Goal: Task Accomplishment & Management: Use online tool/utility

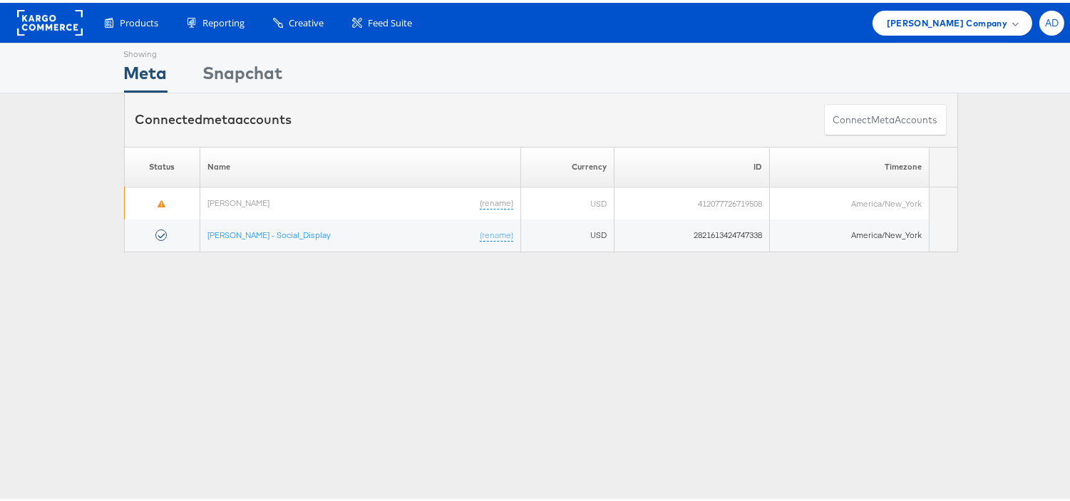
click at [1044, 11] on div "AD" at bounding box center [1052, 20] width 25 height 25
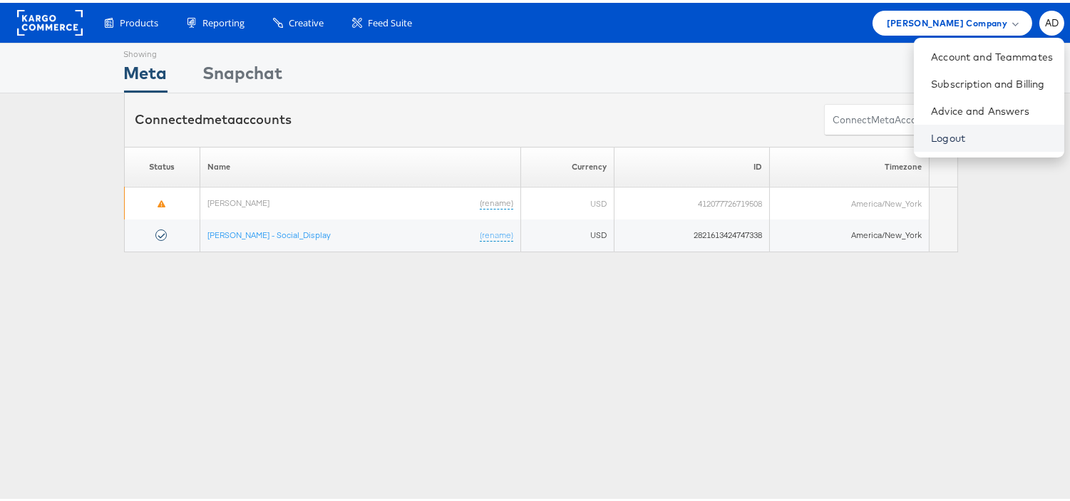
click at [934, 139] on link "Logout" at bounding box center [992, 135] width 122 height 14
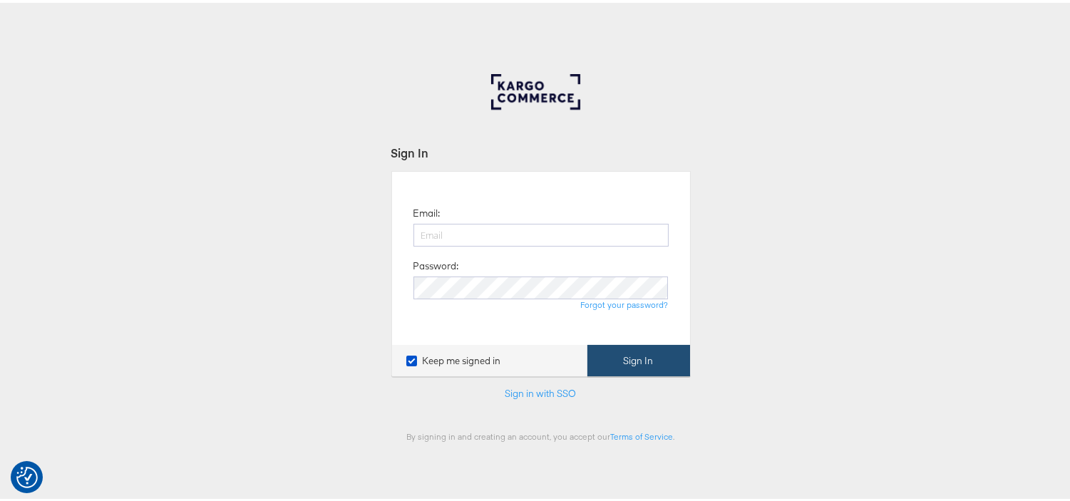
type input "aparna.doniparthi@kargo.com"
click at [627, 361] on button "Sign In" at bounding box center [638, 358] width 103 height 32
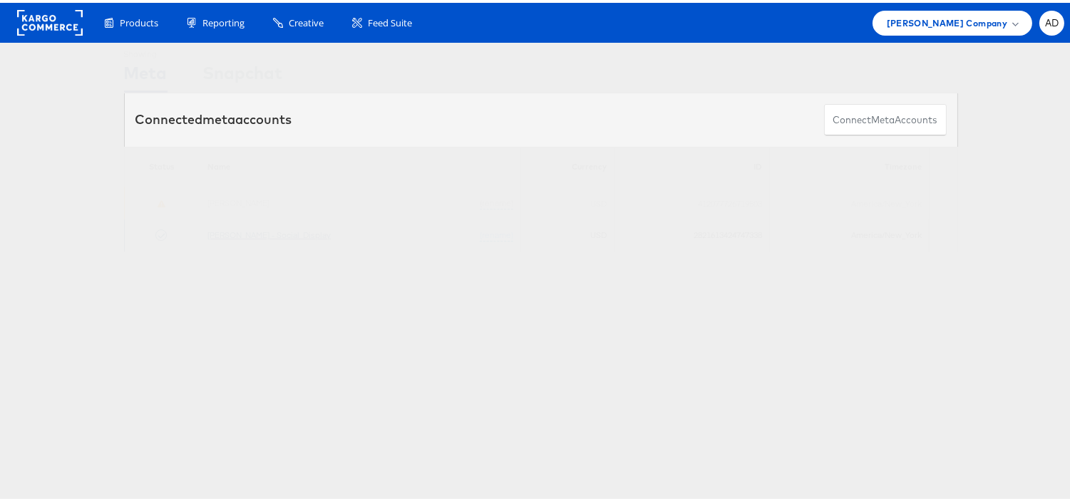
click at [244, 235] on link "[PERSON_NAME] - Social_Display" at bounding box center [268, 232] width 123 height 11
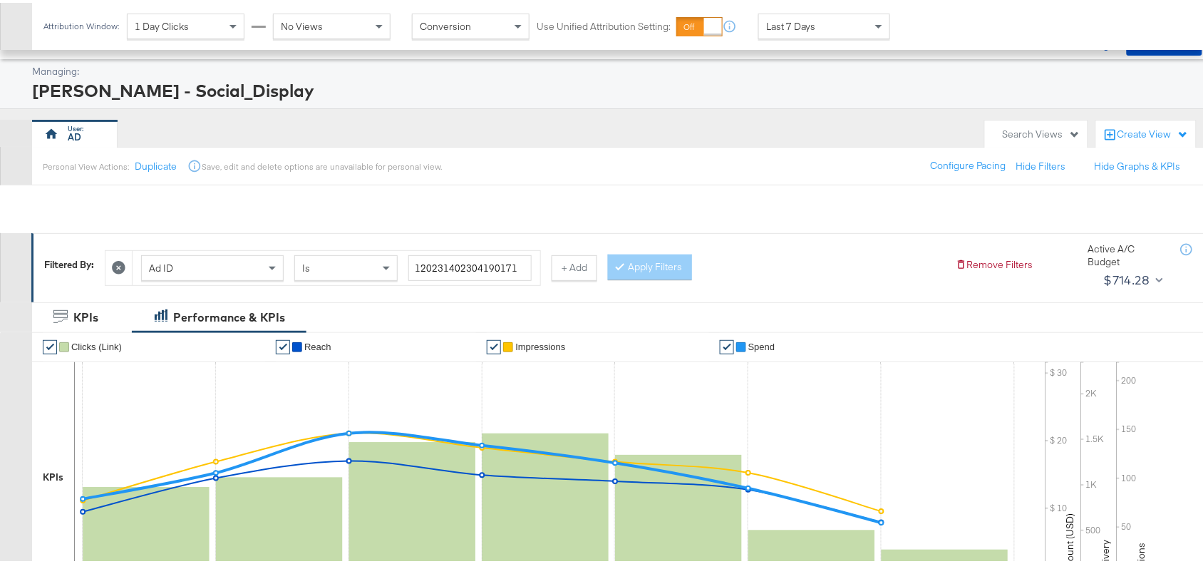
scroll to position [467, 0]
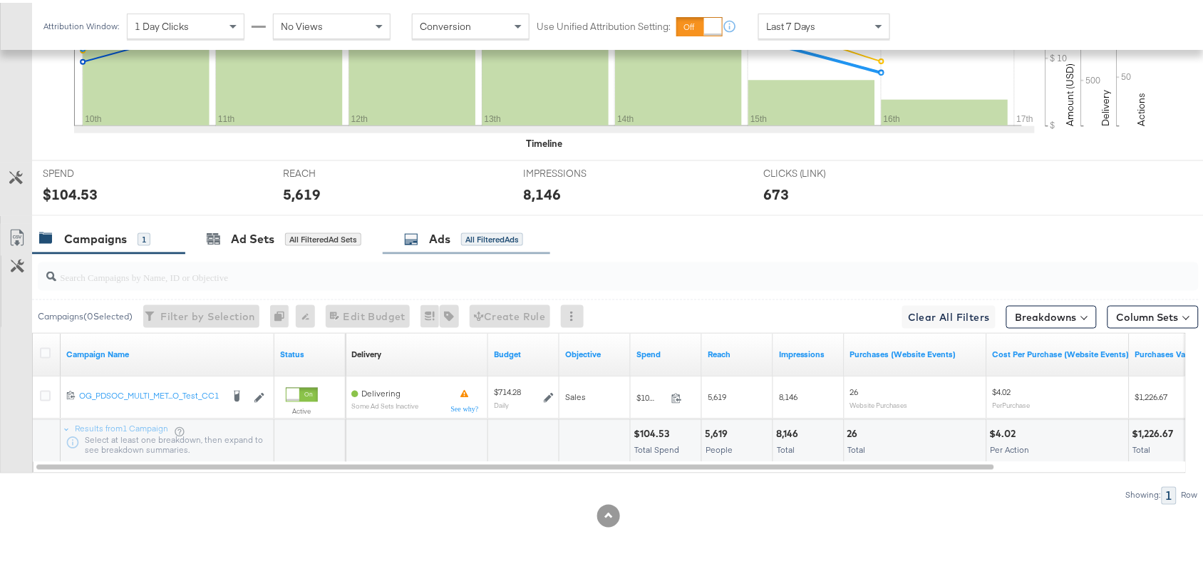
click at [431, 247] on div "Ads All Filtered Ads" at bounding box center [467, 236] width 168 height 31
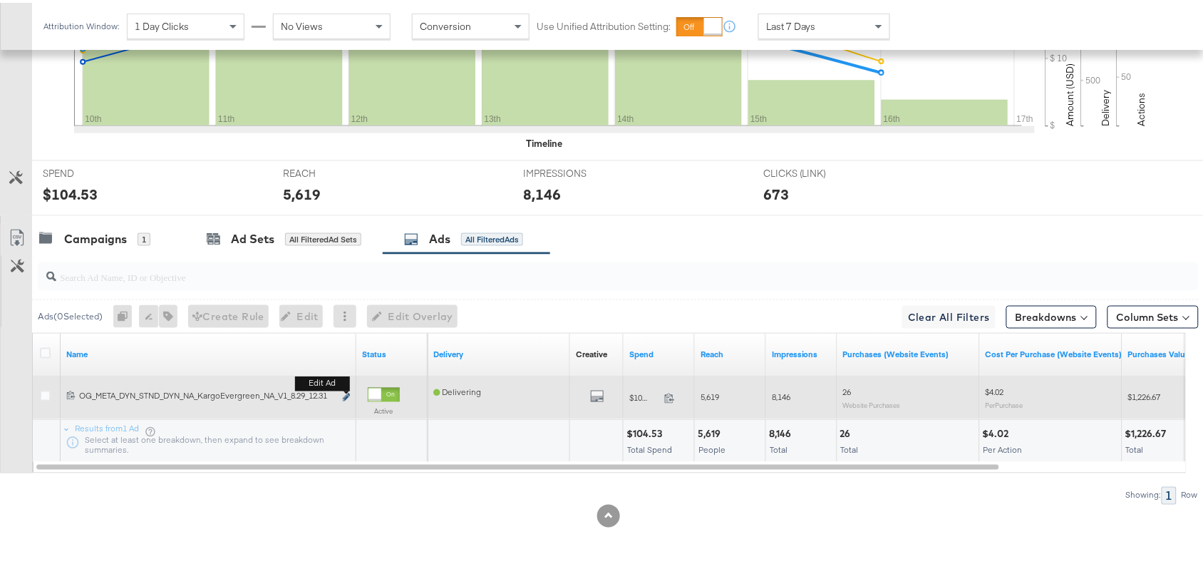
click at [346, 394] on icon "link" at bounding box center [346, 395] width 7 height 8
click at [344, 397] on icon "link" at bounding box center [346, 395] width 7 height 8
click at [344, 396] on icon "link" at bounding box center [346, 395] width 7 height 8
click at [347, 391] on button "Edit ad" at bounding box center [346, 395] width 9 height 15
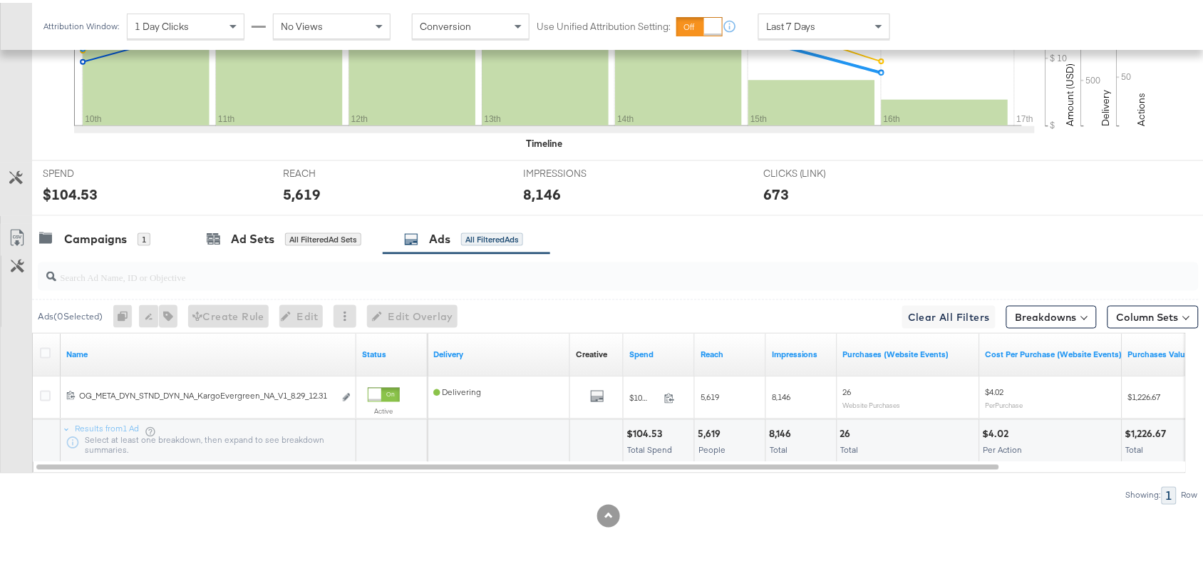
click at [814, 236] on div "Campaigns 1 Ad Sets All Filtered Ad Sets Ads All Filtered Ads" at bounding box center [624, 236] width 1185 height 31
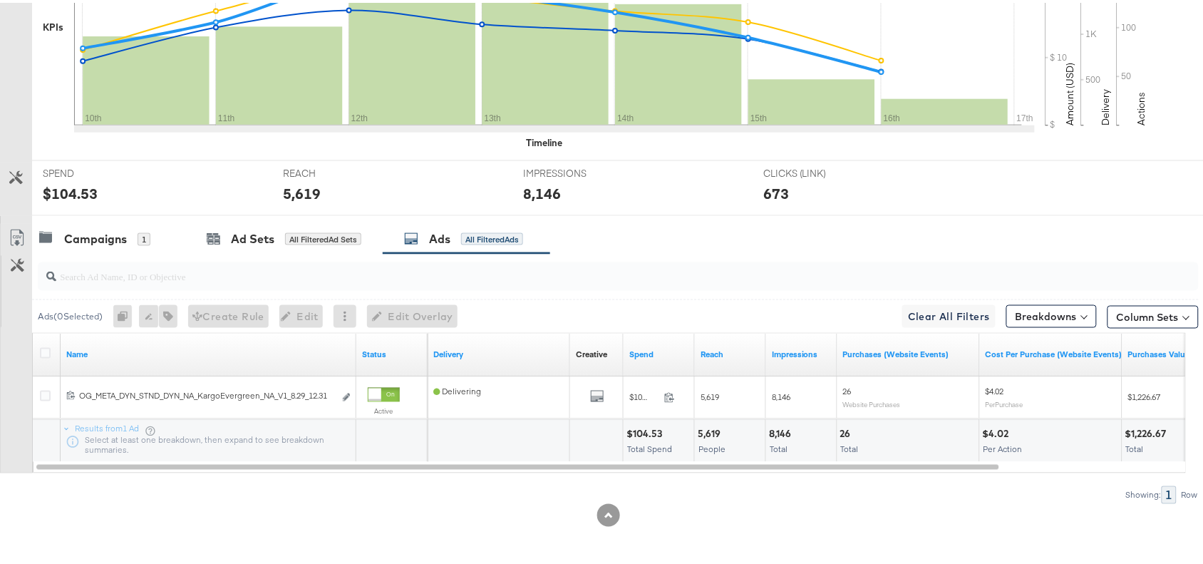
scroll to position [0, 0]
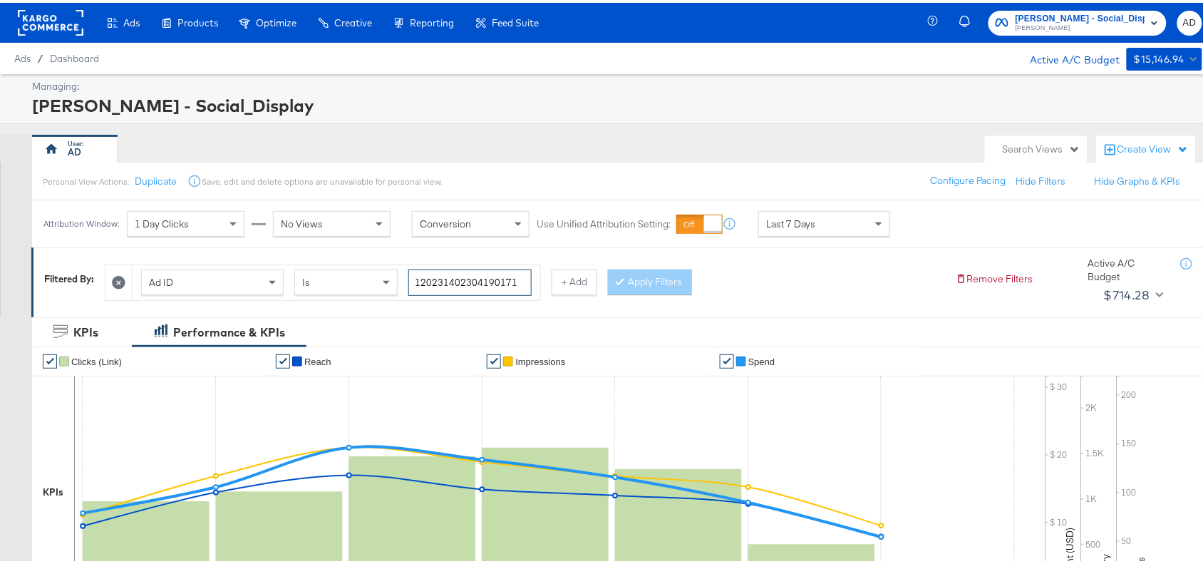
click at [515, 280] on input "120231402304190171" at bounding box center [470, 280] width 123 height 26
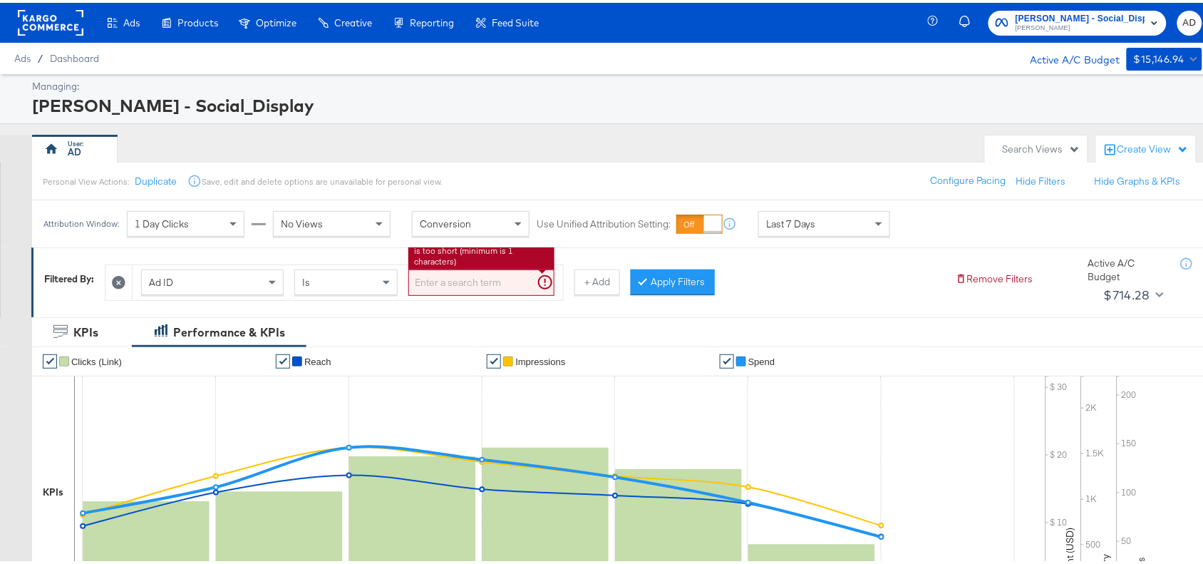
click at [454, 278] on input "search" at bounding box center [482, 280] width 146 height 26
paste input "120231402304190171"
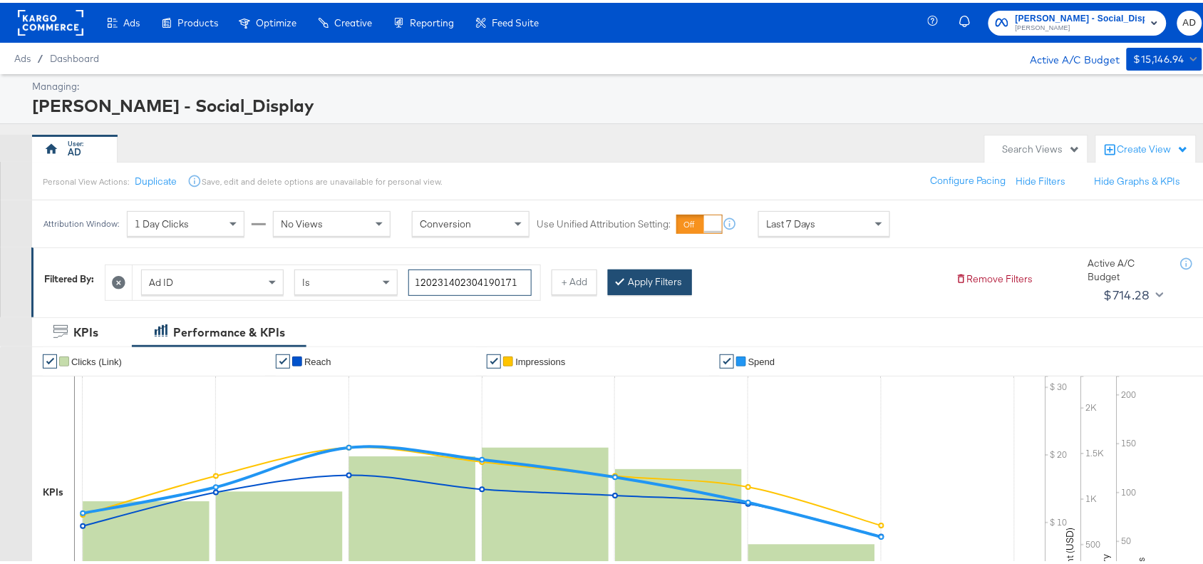
type input "120231402304190171"
click at [665, 275] on button "Apply Filters" at bounding box center [650, 280] width 84 height 26
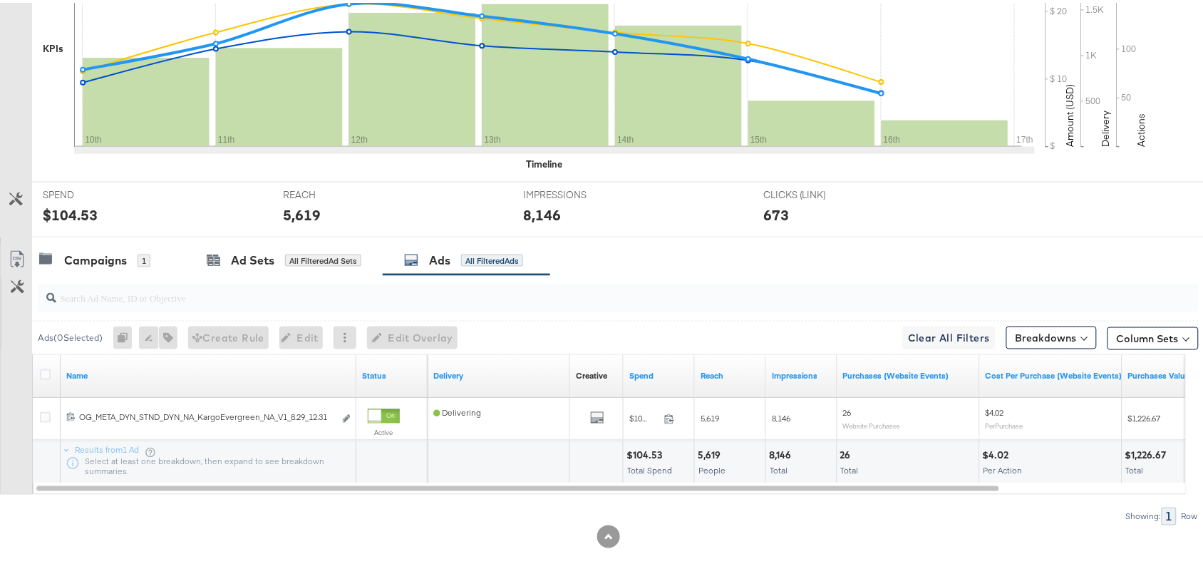
scroll to position [467, 0]
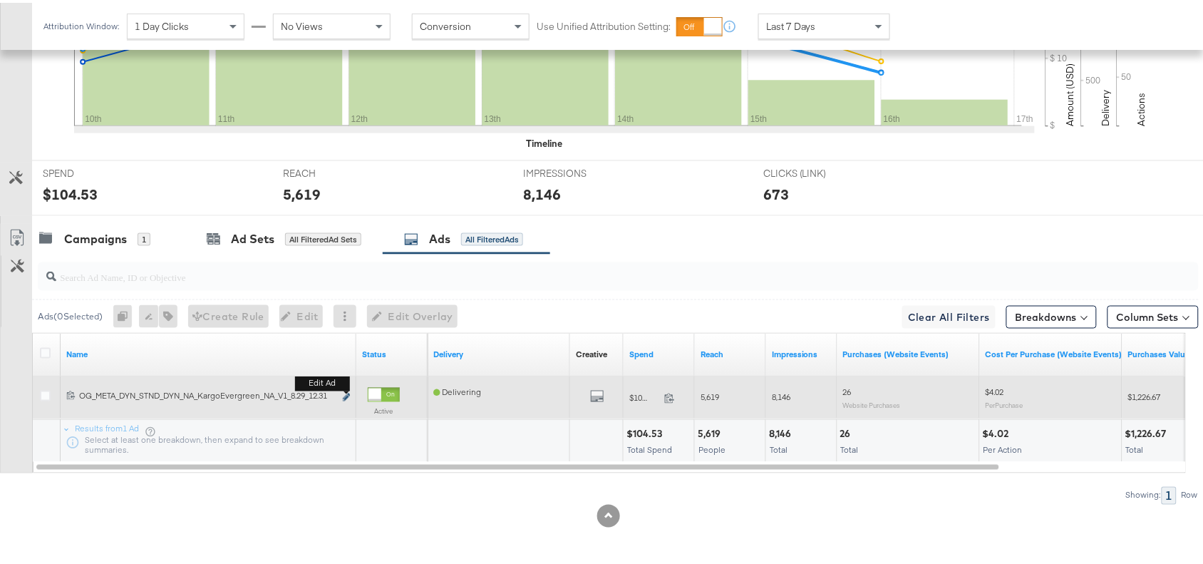
click at [343, 394] on icon "link" at bounding box center [346, 395] width 7 height 8
